Goal: Information Seeking & Learning: Check status

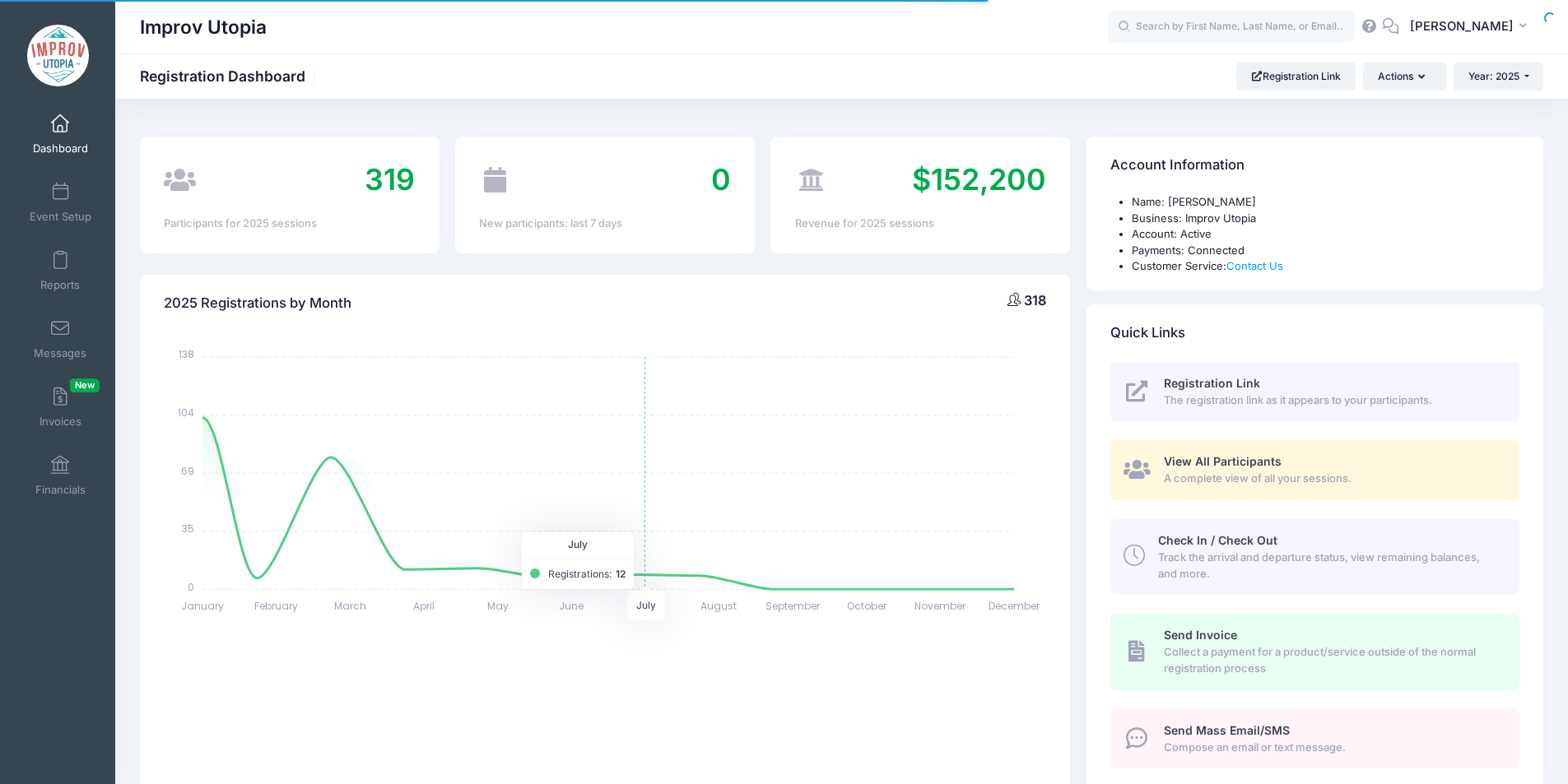
select select
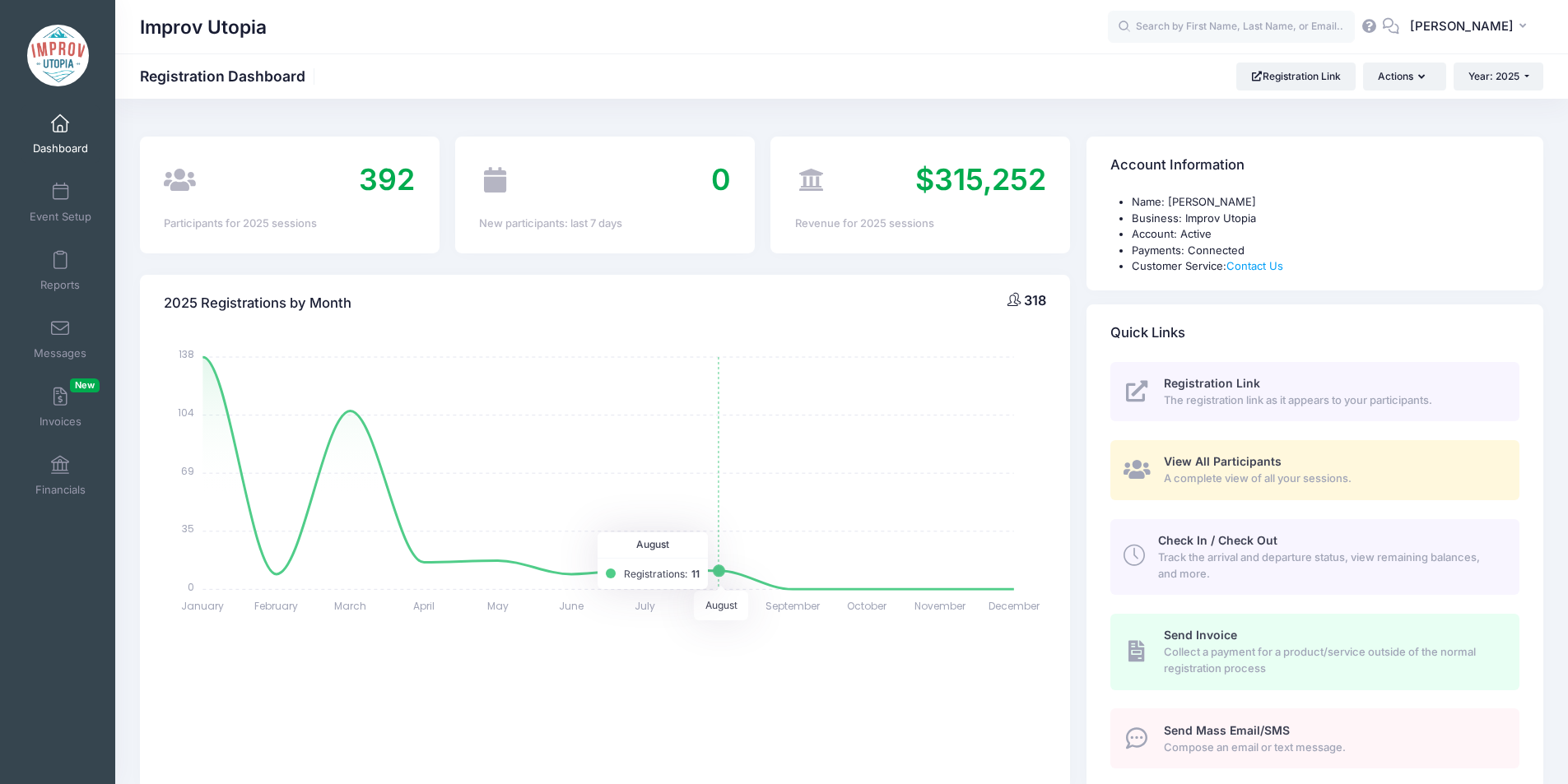
scroll to position [115, 0]
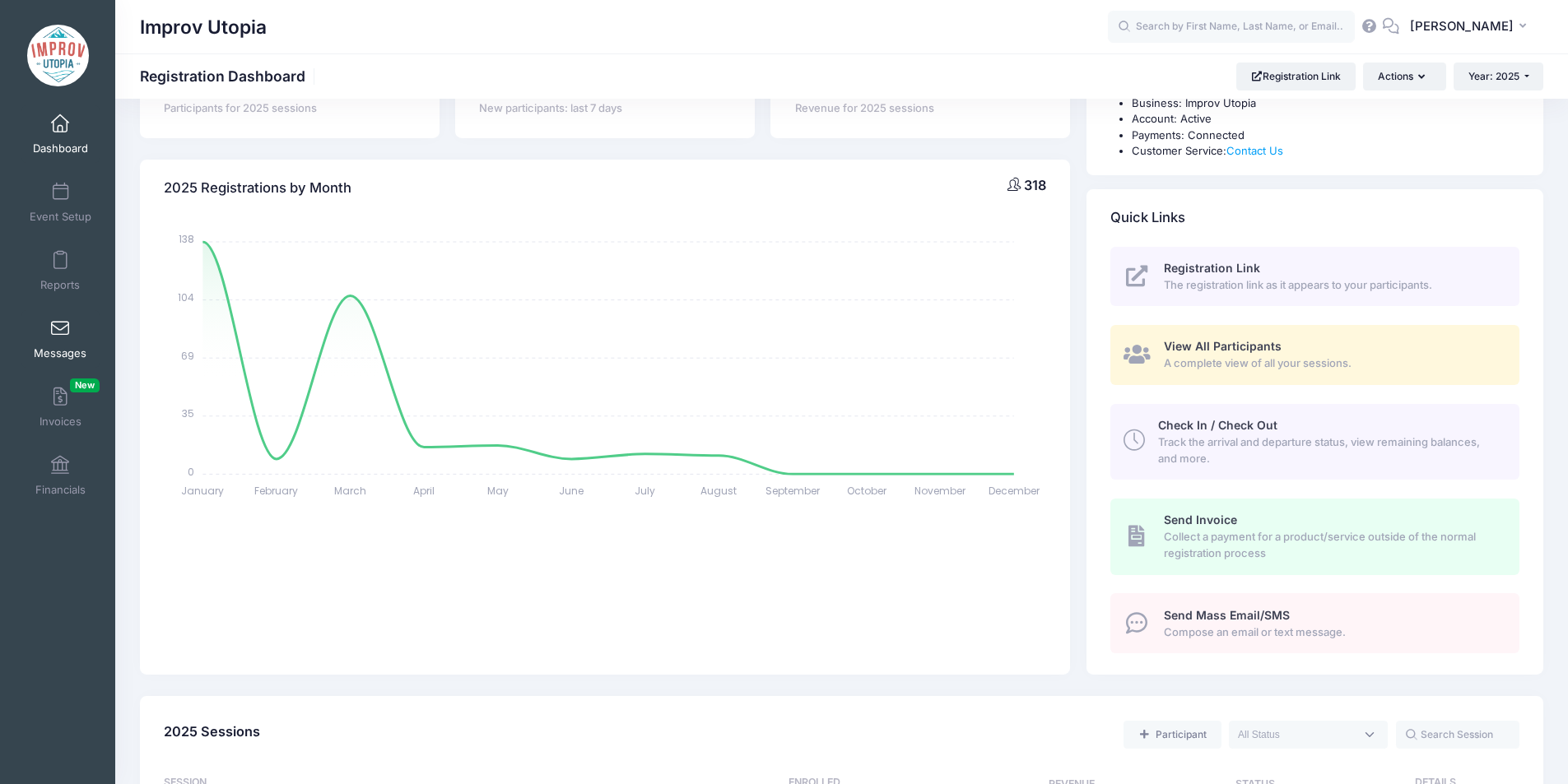
click at [65, 344] on link "Messages" at bounding box center [61, 338] width 78 height 57
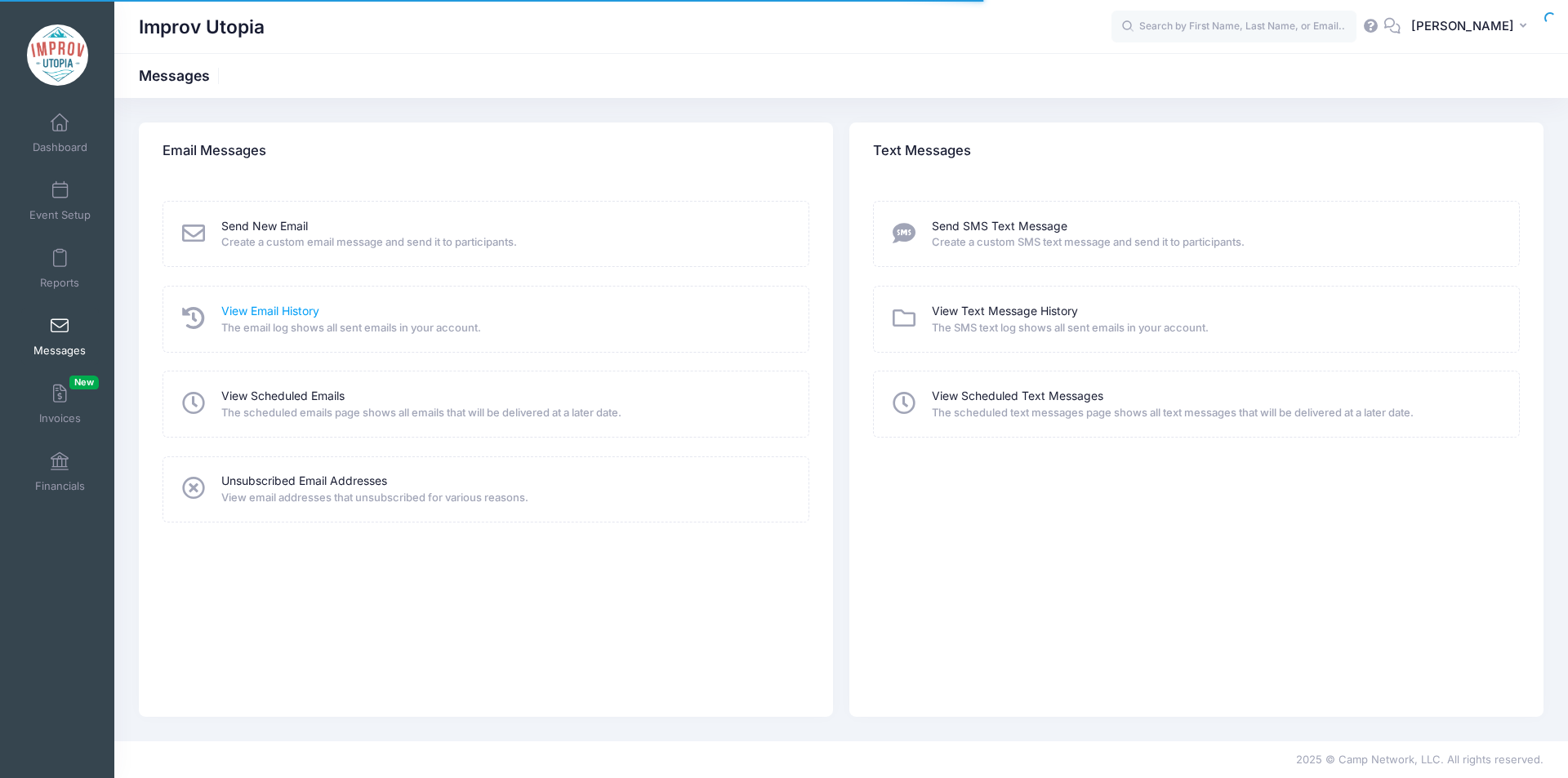
click at [288, 314] on link "View Email History" at bounding box center [270, 311] width 98 height 17
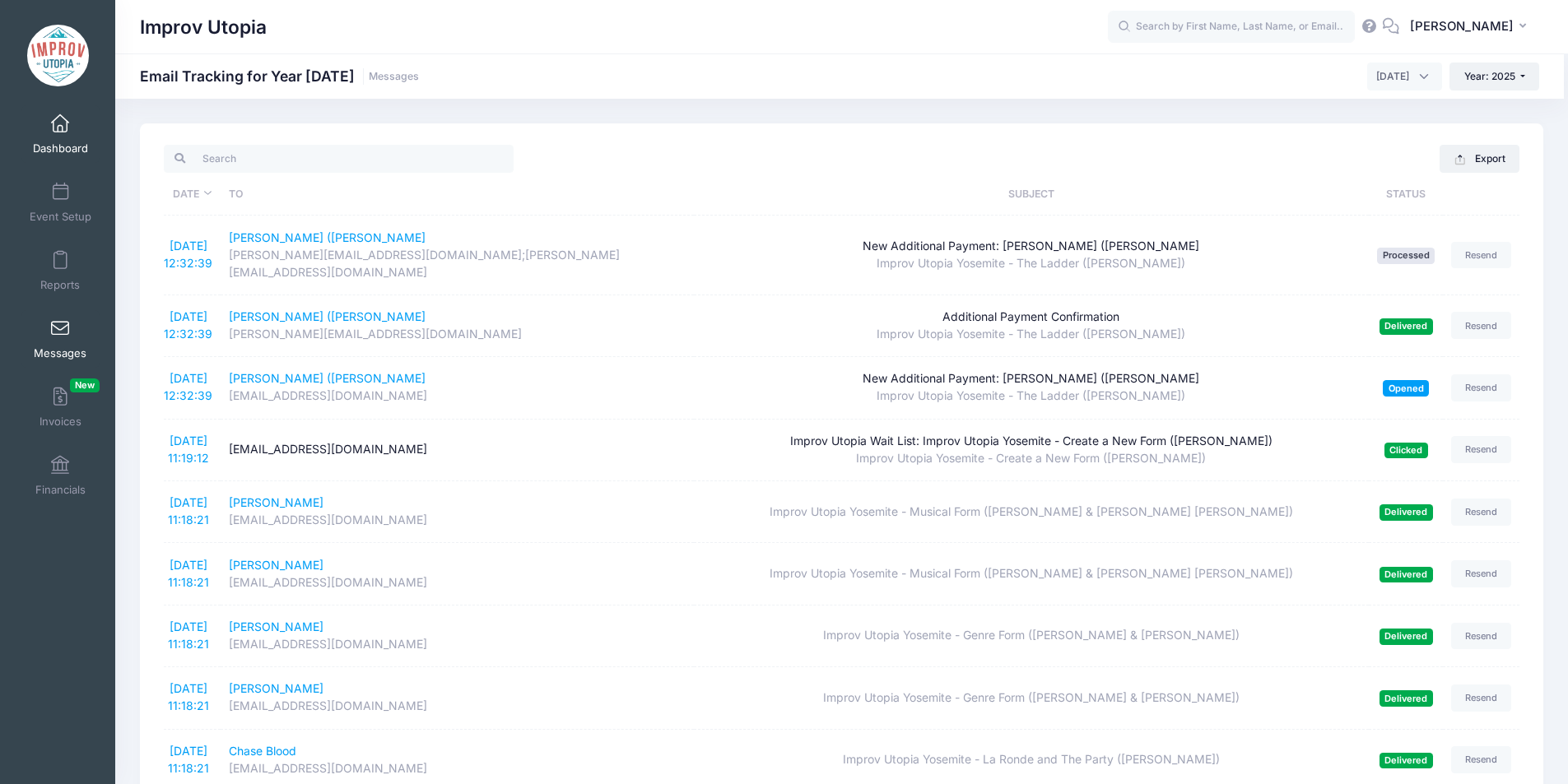
click at [60, 123] on span at bounding box center [60, 124] width 0 height 18
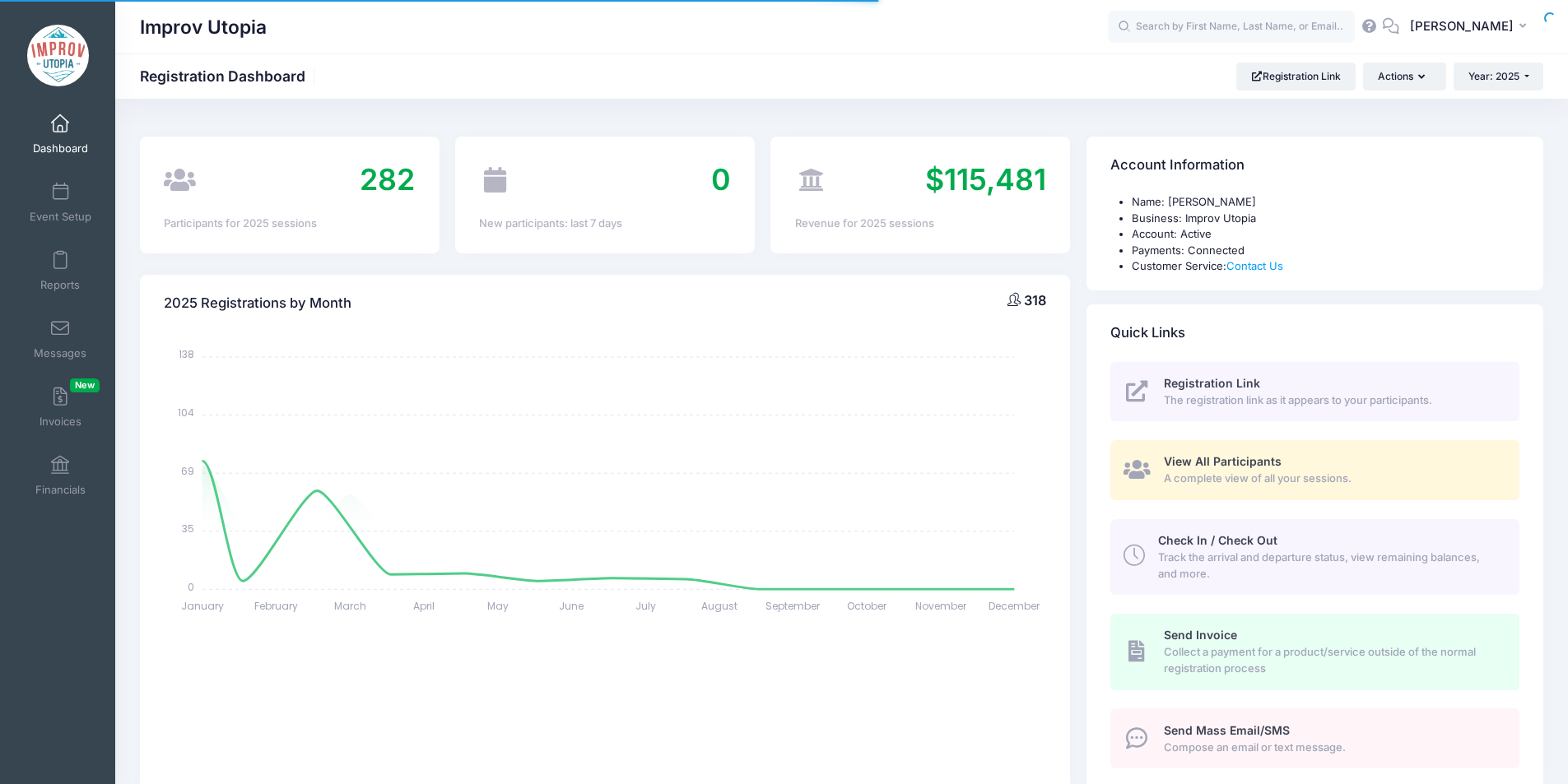
select select
